Goal: Navigation & Orientation: Find specific page/section

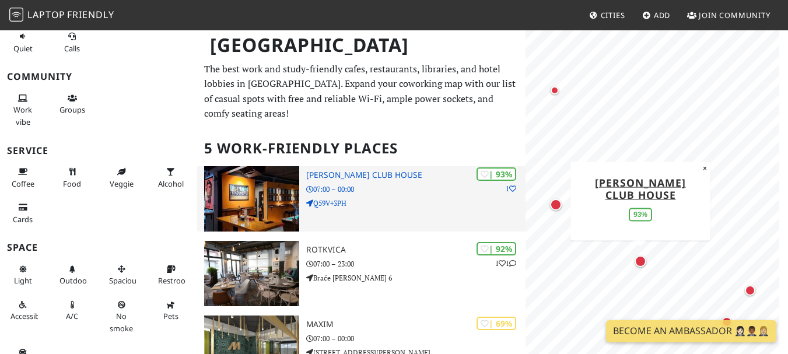
click at [257, 174] on img at bounding box center [252, 198] width 96 height 65
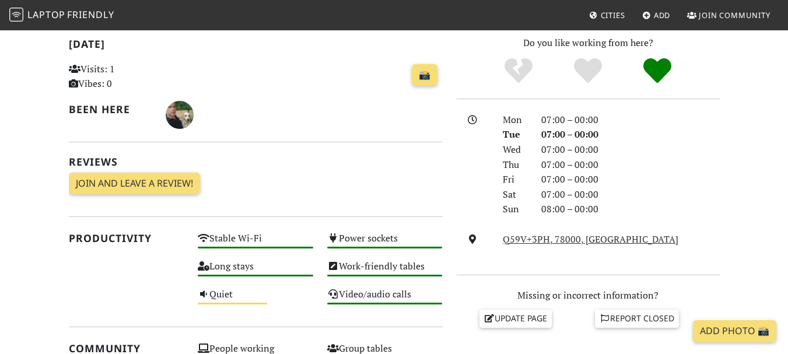
scroll to position [350, 0]
